Goal: Check status

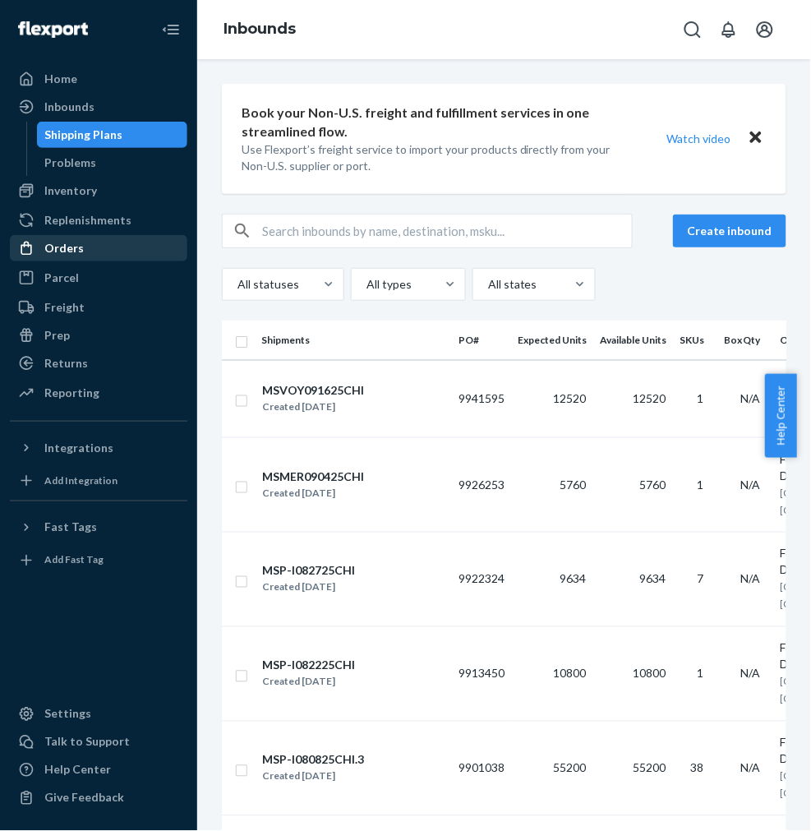
click at [81, 235] on link "Orders" at bounding box center [99, 248] width 178 height 26
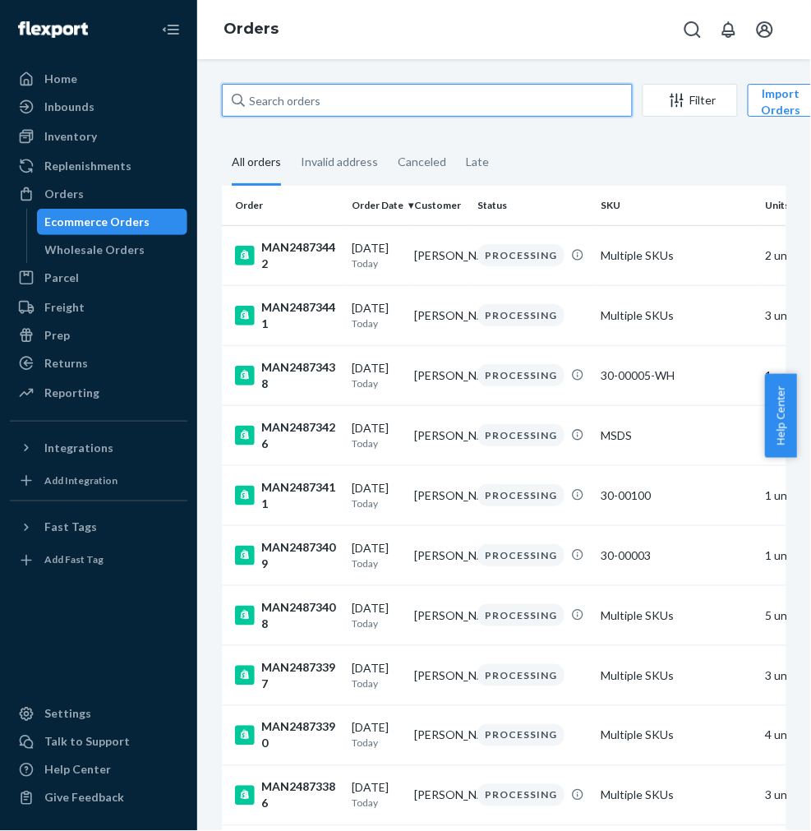
click at [311, 108] on input "text" at bounding box center [427, 100] width 411 height 33
paste input "MAN24866144"
type input "MAN24866144"
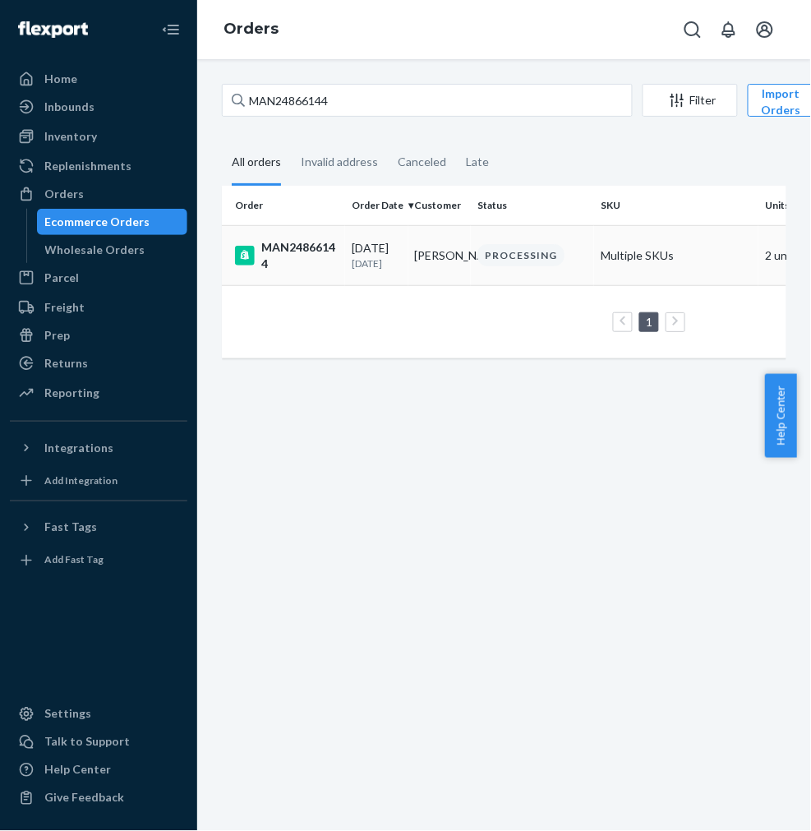
click at [415, 270] on td "[PERSON_NAME]" at bounding box center [440, 255] width 63 height 60
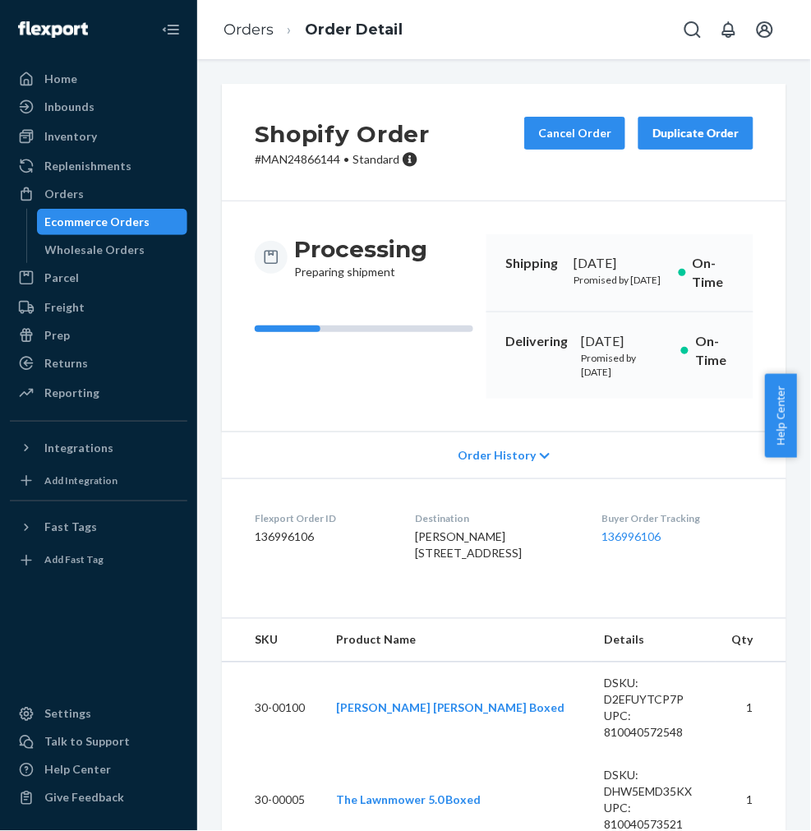
click at [540, 462] on icon at bounding box center [545, 456] width 10 height 12
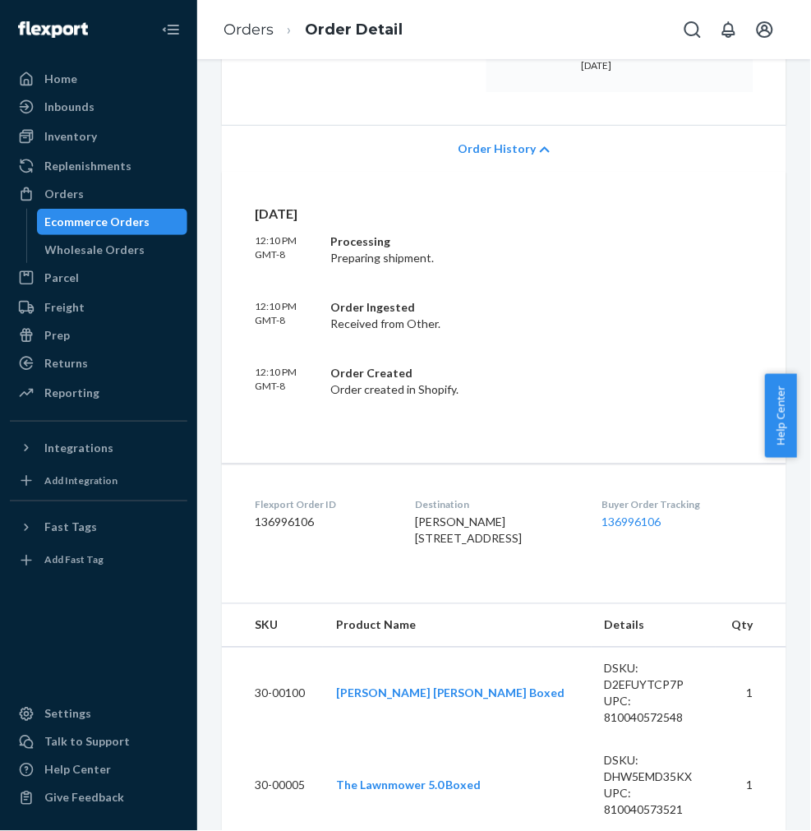
scroll to position [274, 0]
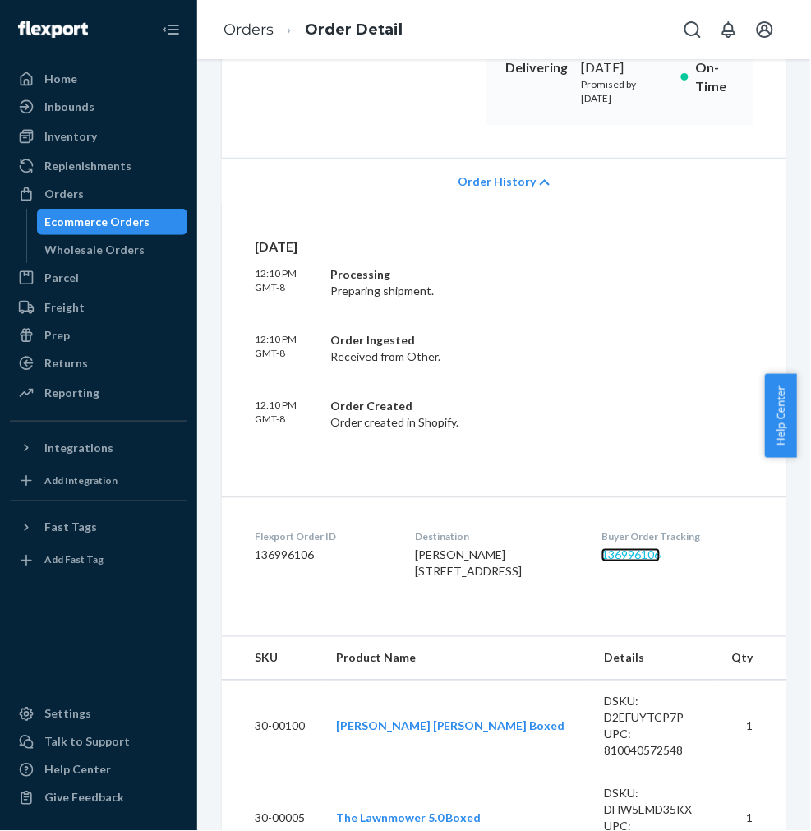
click at [635, 562] on link "136996106" at bounding box center [631, 555] width 59 height 14
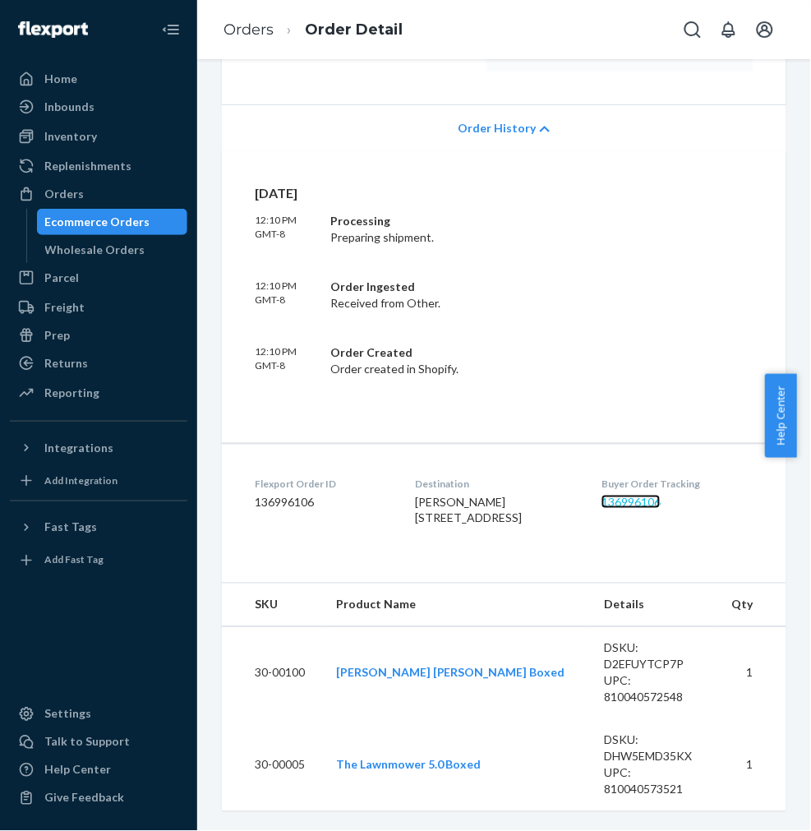
scroll to position [407, 0]
click at [636, 495] on link "136996106" at bounding box center [631, 502] width 59 height 14
copy link "136996106"
drag, startPoint x: 686, startPoint y: 471, endPoint x: 598, endPoint y: 469, distance: 88.0
click at [598, 467] on dl "Flexport Order ID 136996106 Destination [PERSON_NAME] [STREET_ADDRESS] US Buyer…" at bounding box center [504, 504] width 565 height 123
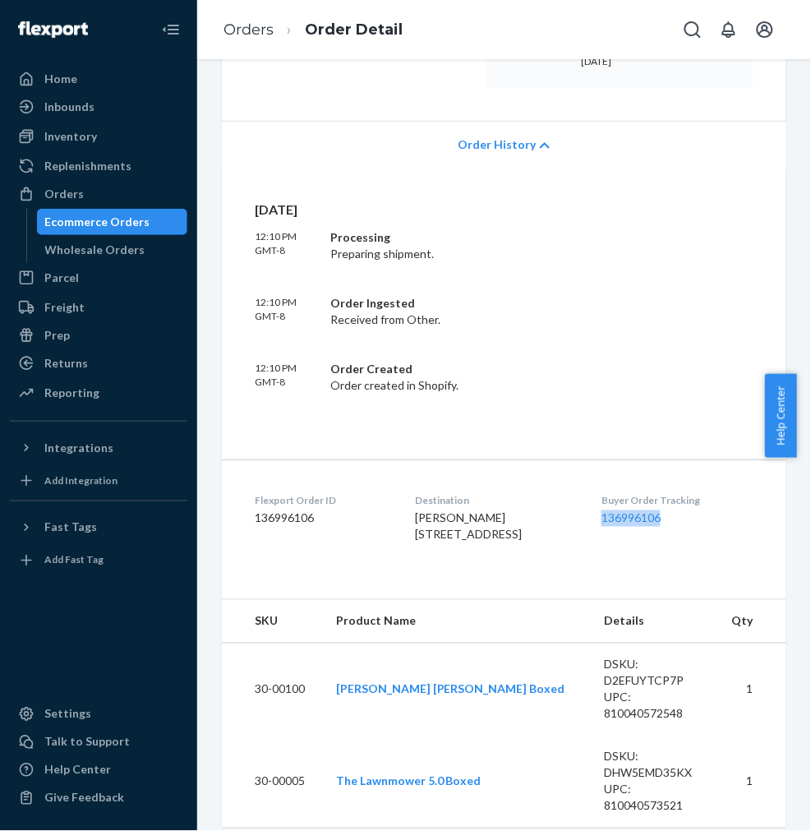
scroll to position [224, 0]
